Goal: Feedback & Contribution: Leave review/rating

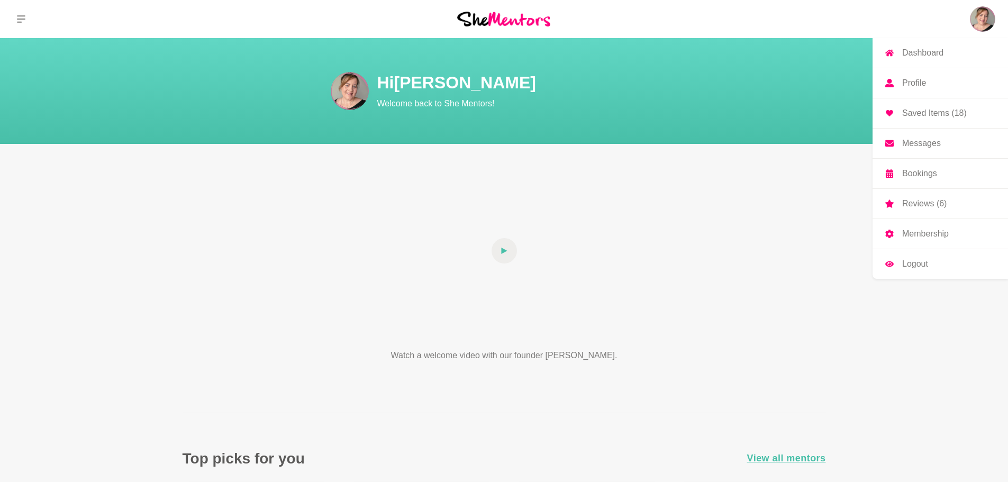
click at [980, 21] on img at bounding box center [982, 18] width 25 height 25
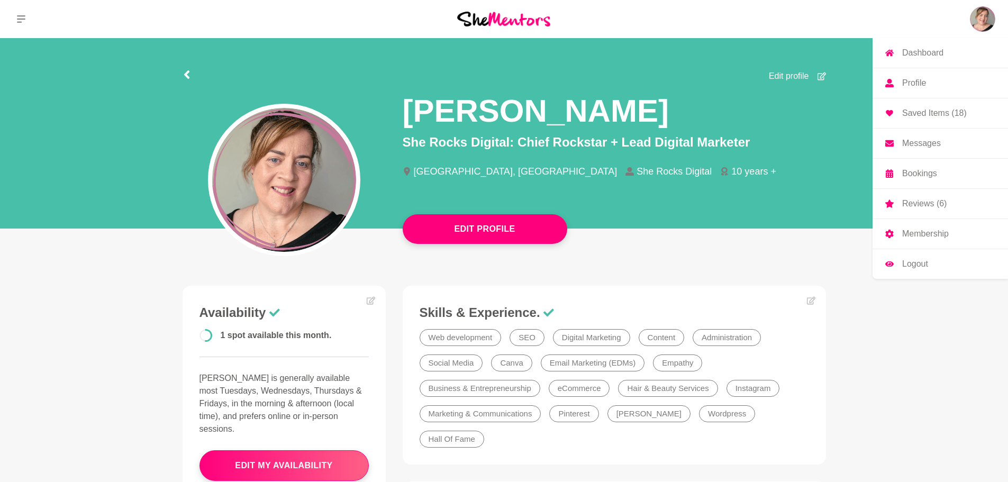
click at [939, 199] on p "Reviews (6)" at bounding box center [924, 203] width 44 height 8
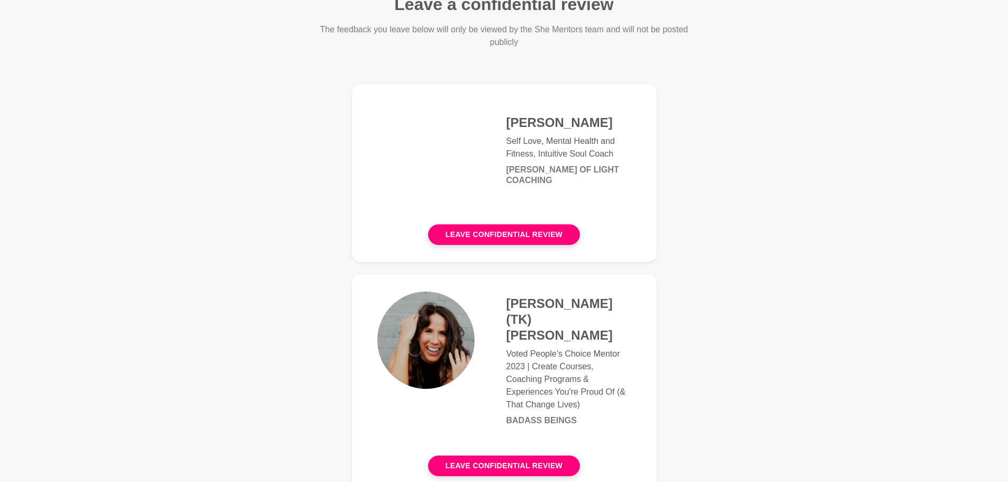
scroll to position [106, 0]
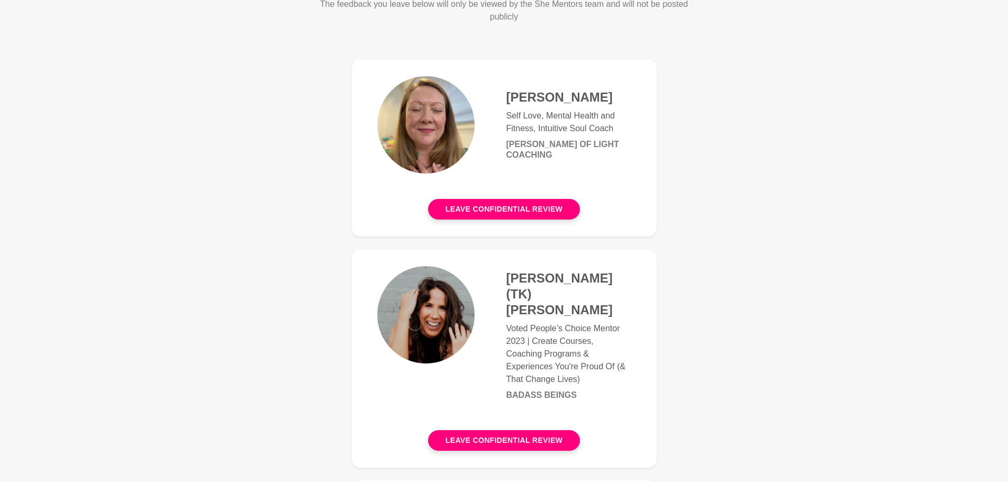
click at [530, 284] on h4 "[PERSON_NAME] (TK) [PERSON_NAME]" at bounding box center [568, 294] width 125 height 48
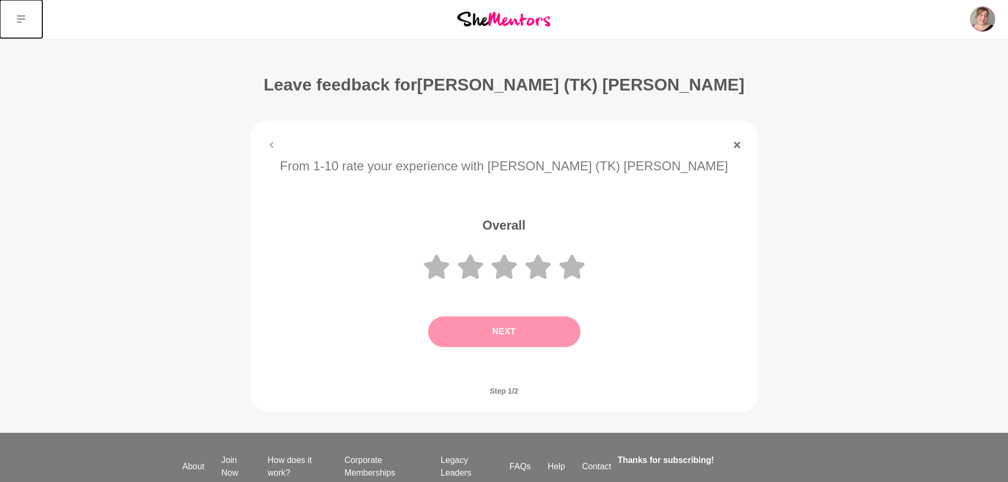
click at [20, 31] on button at bounding box center [21, 19] width 42 height 38
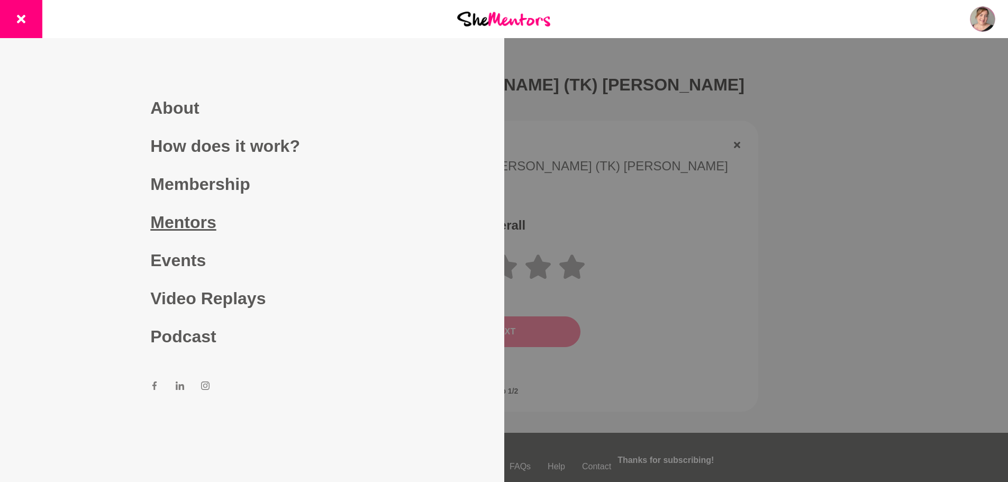
click at [200, 214] on link "Mentors" at bounding box center [251, 222] width 203 height 38
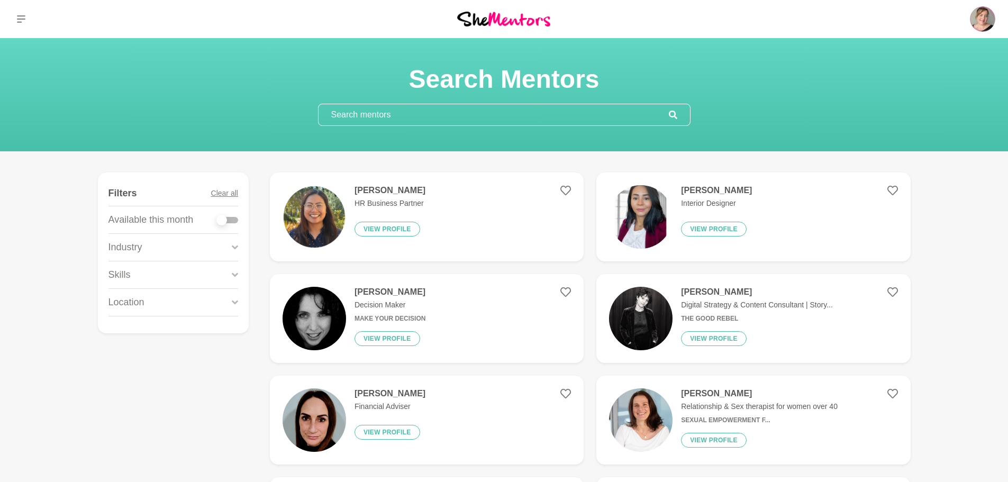
click at [473, 115] on input "text" at bounding box center [494, 114] width 350 height 21
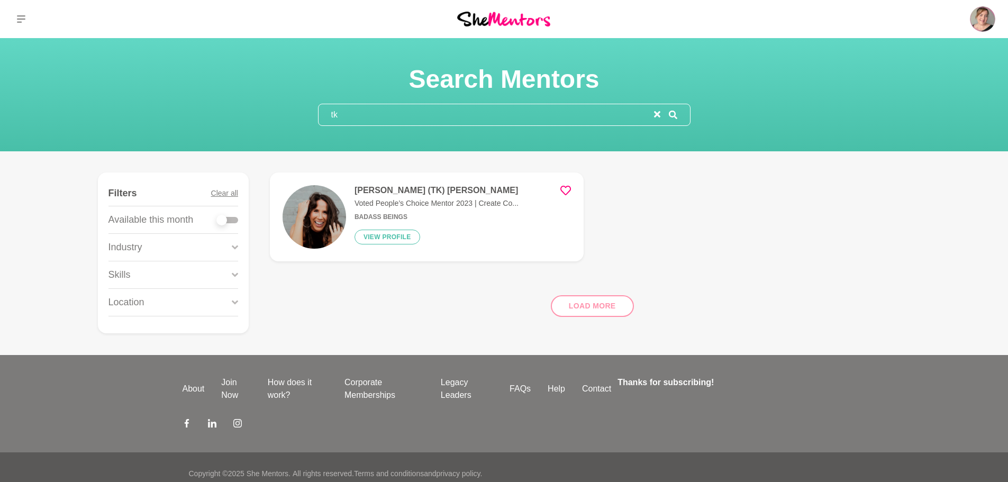
type input "tk"
click at [422, 188] on h4 "[PERSON_NAME] (TK) [PERSON_NAME]" at bounding box center [437, 190] width 164 height 11
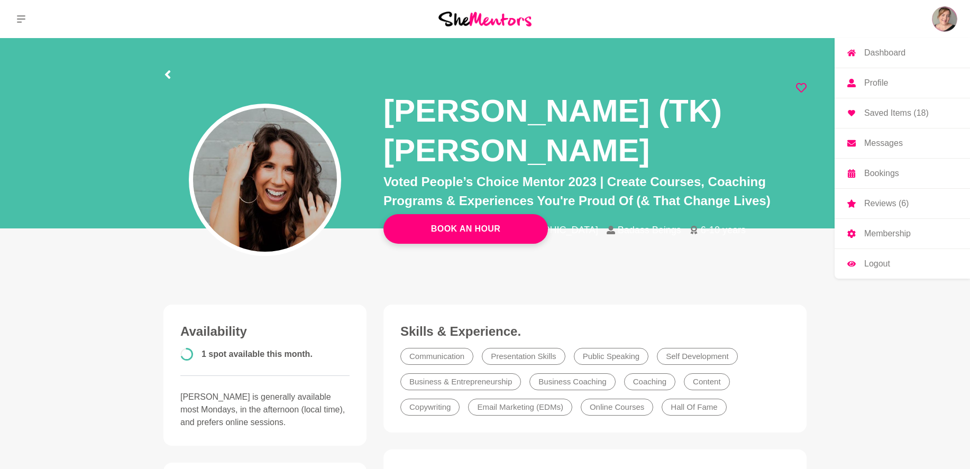
click at [901, 198] on link "Reviews (6)" at bounding box center [902, 204] width 135 height 30
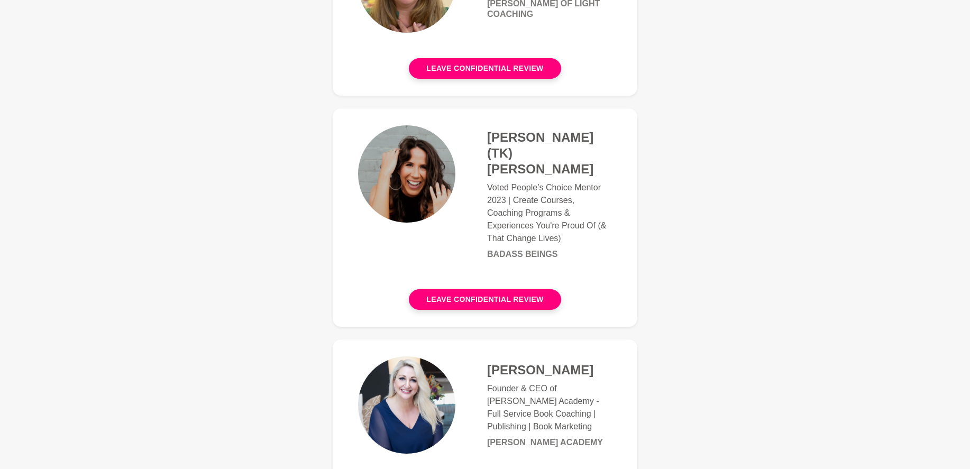
scroll to position [318, 0]
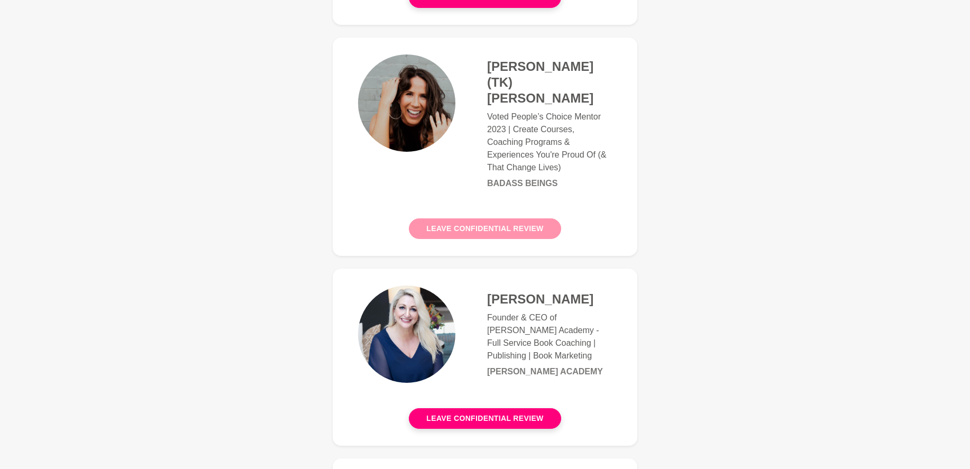
click at [491, 221] on button "Leave confidential review" at bounding box center [485, 229] width 152 height 21
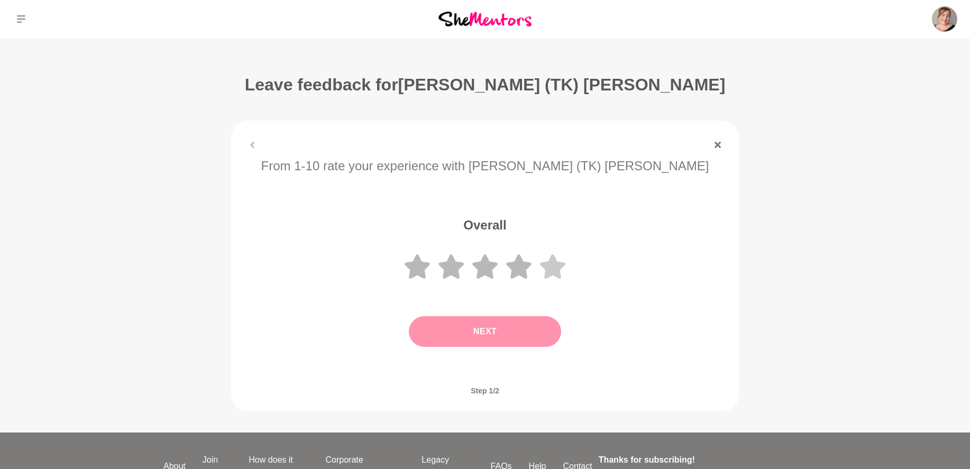
click at [546, 274] on icon at bounding box center [552, 267] width 25 height 24
click at [534, 337] on button "Next" at bounding box center [485, 331] width 152 height 31
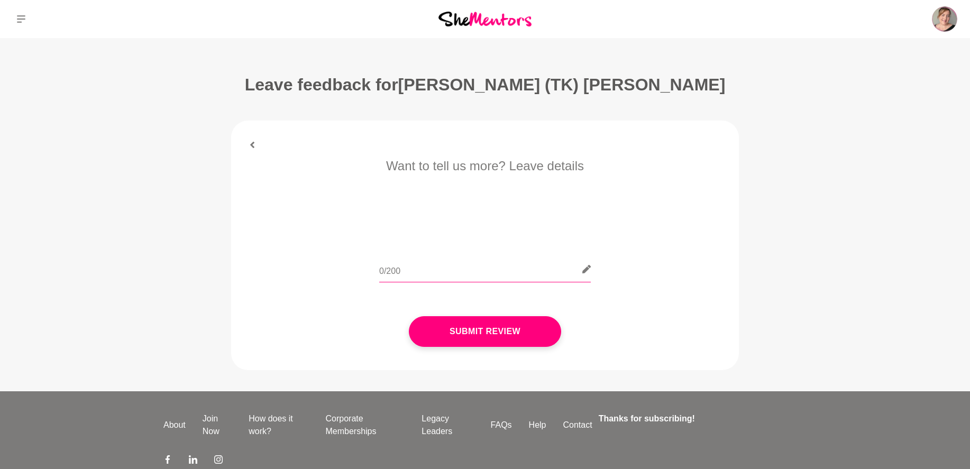
click at [498, 272] on input "text" at bounding box center [485, 270] width 212 height 26
paste input "A big thank you to [PERSON_NAME] for the amazing session last week. Your energy…"
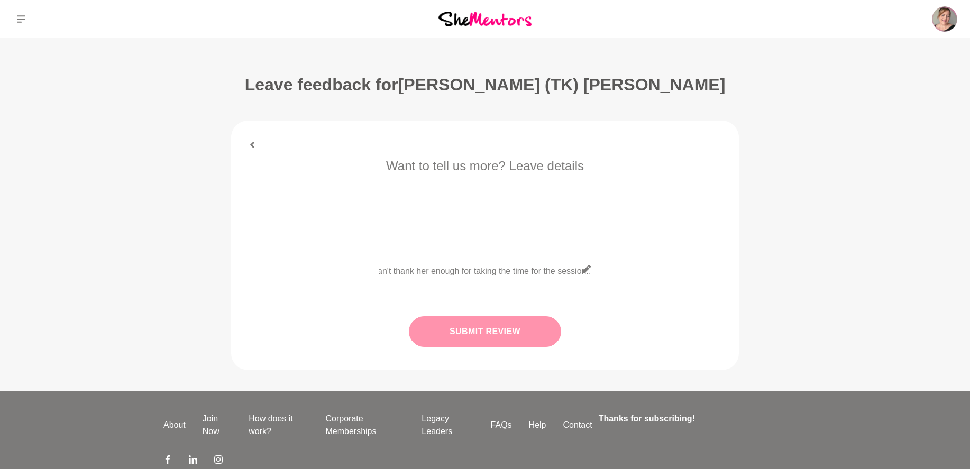
type input "TK's energy and amazingness were just what I needed, along with her kindness. H…"
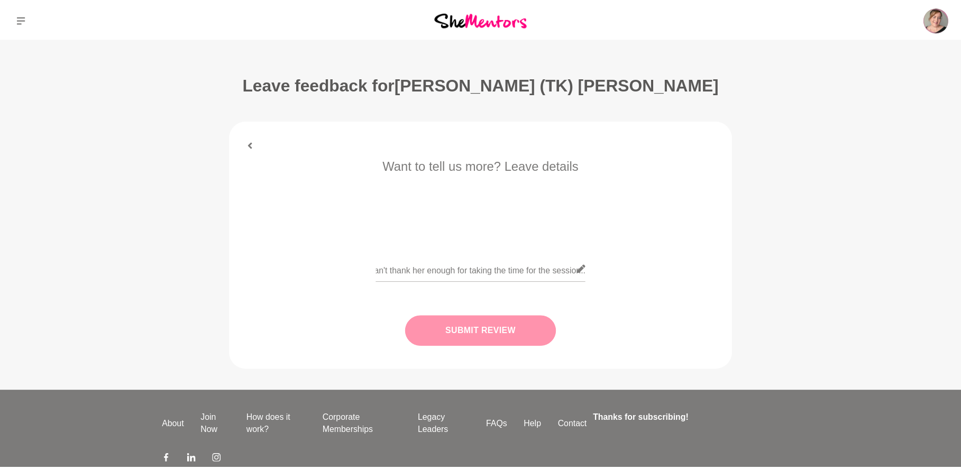
scroll to position [0, 0]
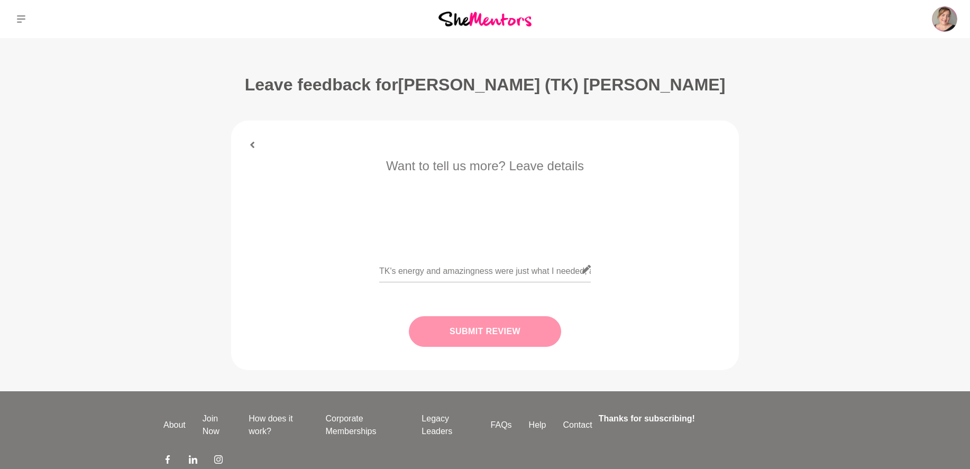
click at [543, 328] on button "Submit Review" at bounding box center [485, 331] width 152 height 31
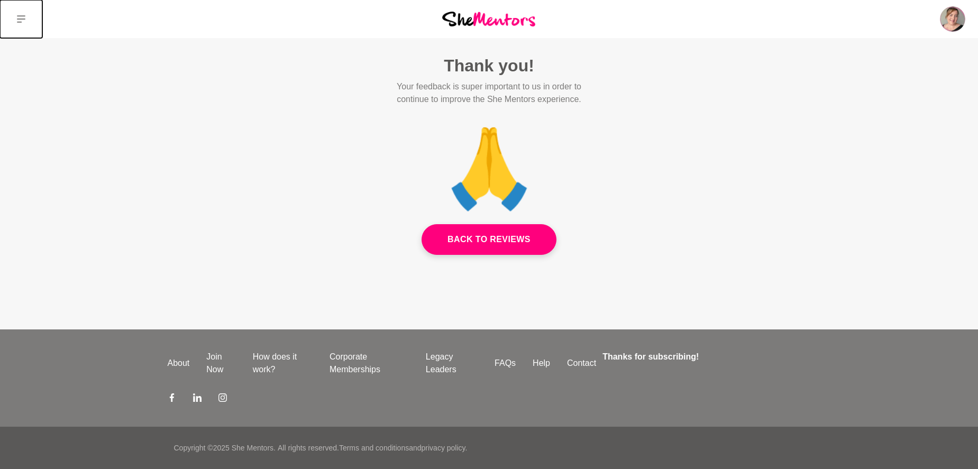
click at [19, 23] on button at bounding box center [21, 19] width 42 height 38
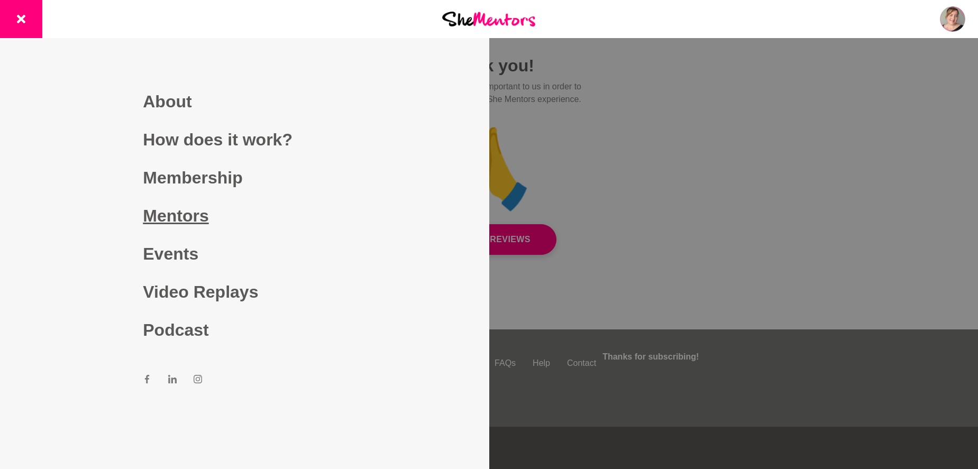
click at [168, 208] on link "Mentors" at bounding box center [244, 216] width 203 height 38
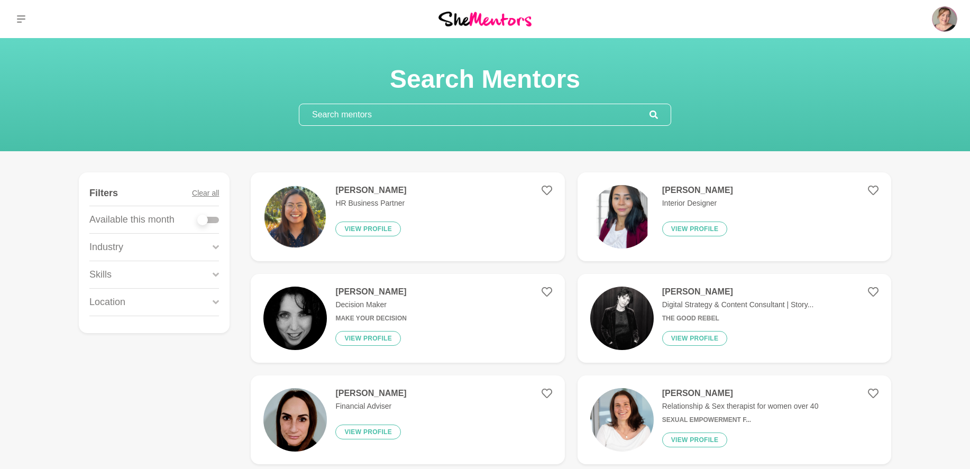
click at [406, 110] on input "text" at bounding box center [475, 114] width 350 height 21
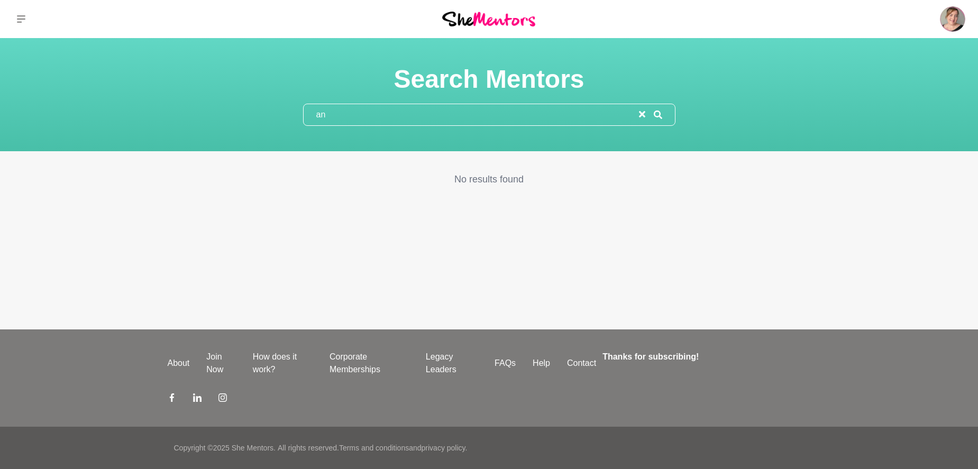
type input "a"
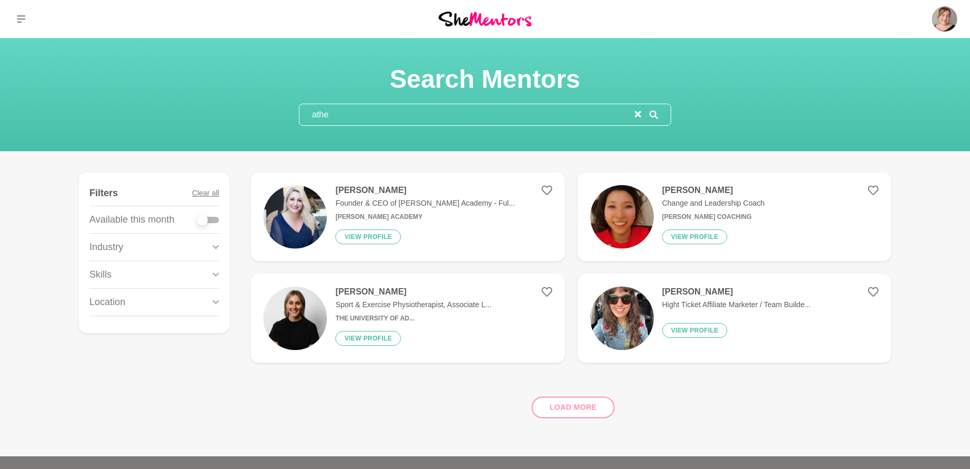
type input "athe"
click at [388, 188] on h4 "[PERSON_NAME]" at bounding box center [424, 190] width 179 height 11
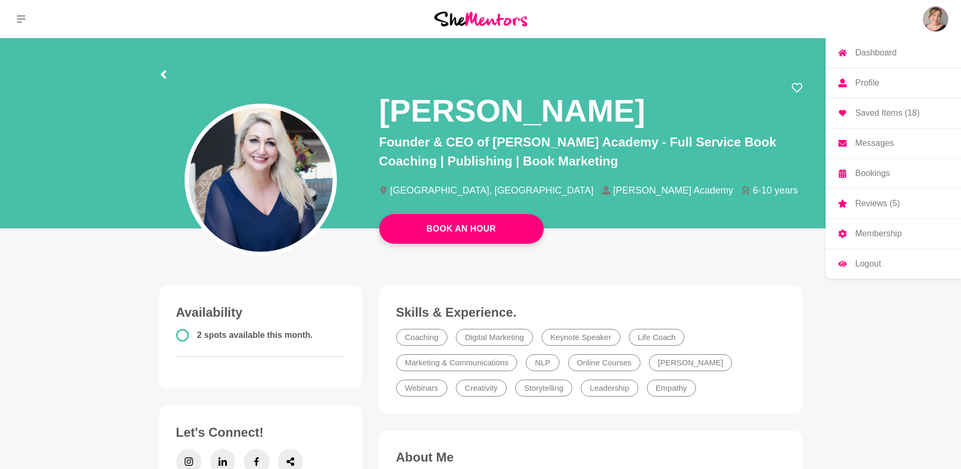
click at [912, 202] on link "Reviews (5)" at bounding box center [893, 204] width 135 height 30
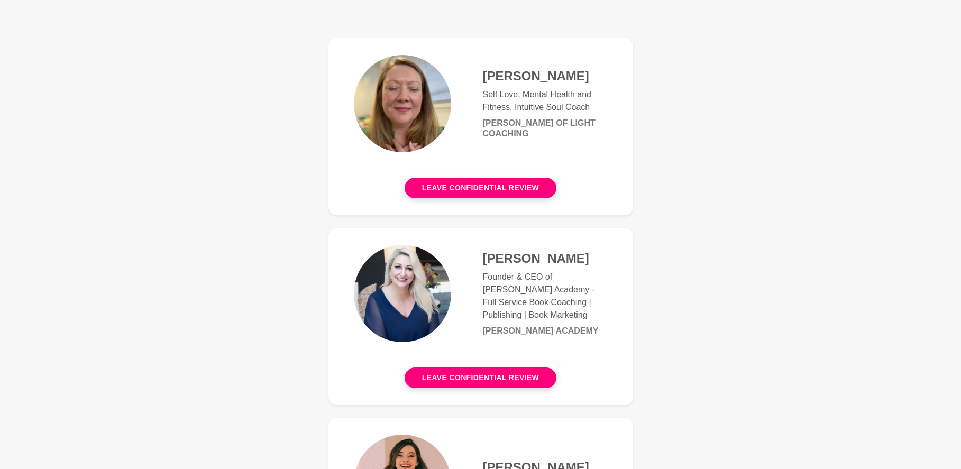
scroll to position [159, 0]
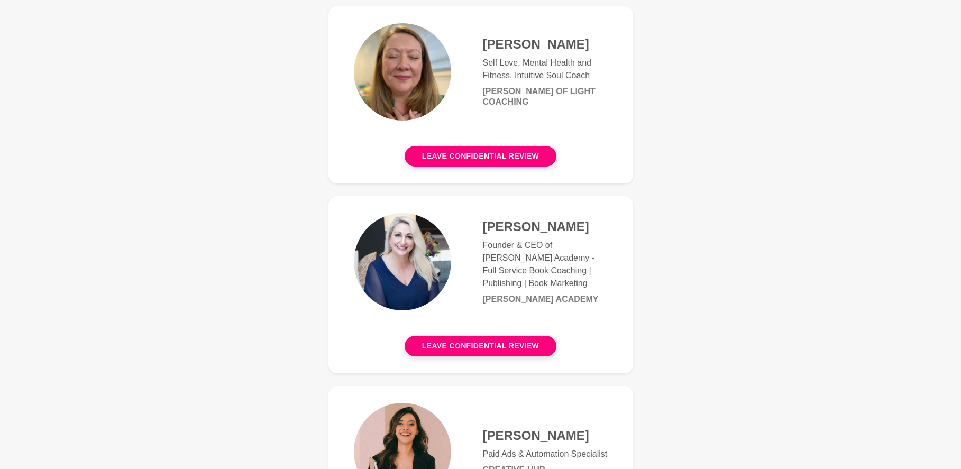
click at [559, 231] on h4 "[PERSON_NAME]" at bounding box center [545, 227] width 125 height 16
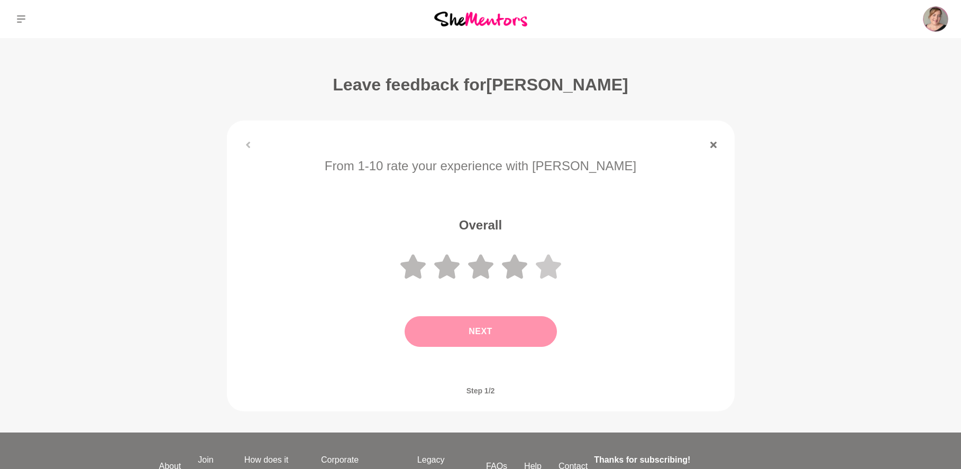
click at [540, 270] on icon at bounding box center [548, 266] width 25 height 25
click at [536, 343] on button "Next" at bounding box center [481, 331] width 152 height 31
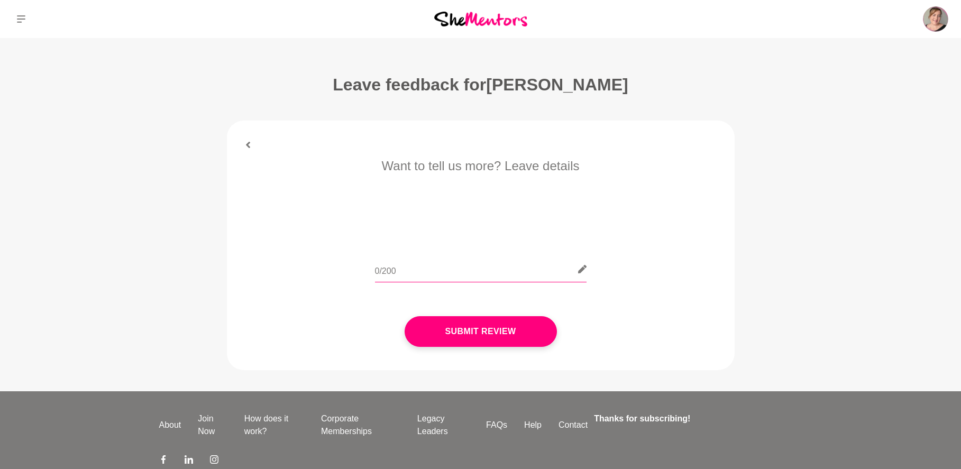
click at [458, 259] on input "text" at bounding box center [481, 270] width 212 height 26
paste input "I had a fabulous session with @[PERSON_NAME] last week. Who gave me so many ide…"
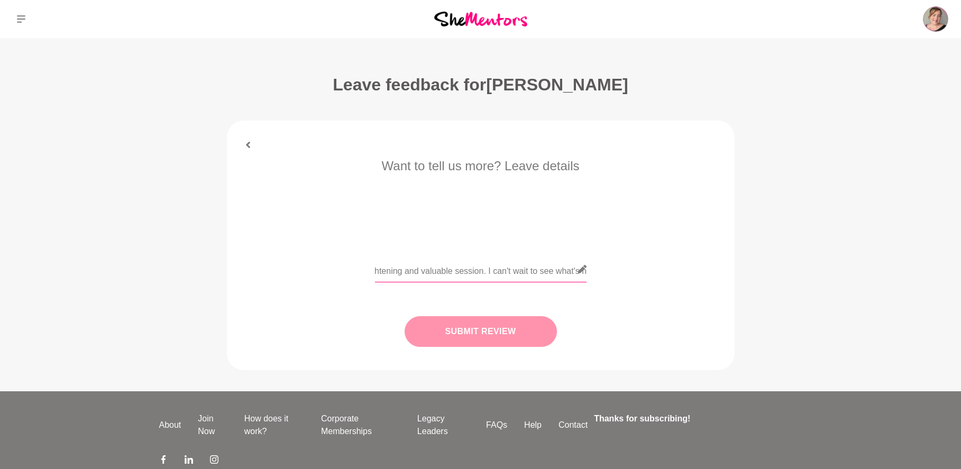
type input "[PERSON_NAME] shared so many ideas and suggestions with me, and shared what she…"
click at [504, 329] on button "Submit Review" at bounding box center [481, 331] width 152 height 31
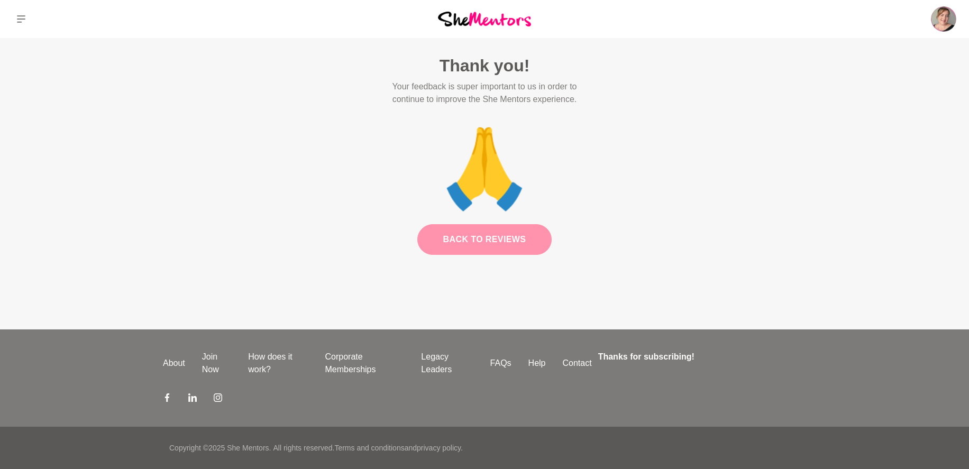
click at [487, 238] on link "Back to Reviews" at bounding box center [485, 239] width 135 height 31
